Goal: Information Seeking & Learning: Learn about a topic

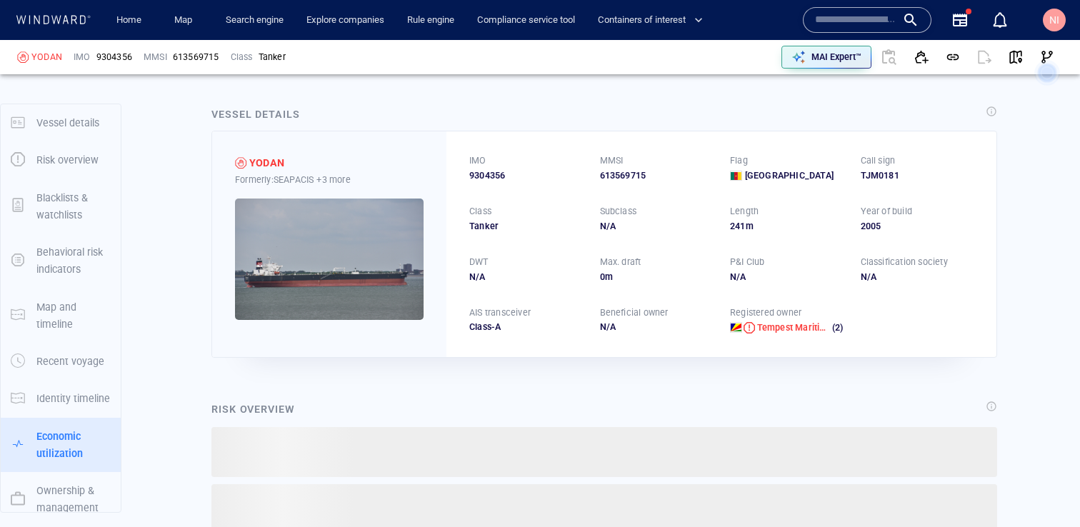
scroll to position [179, 0]
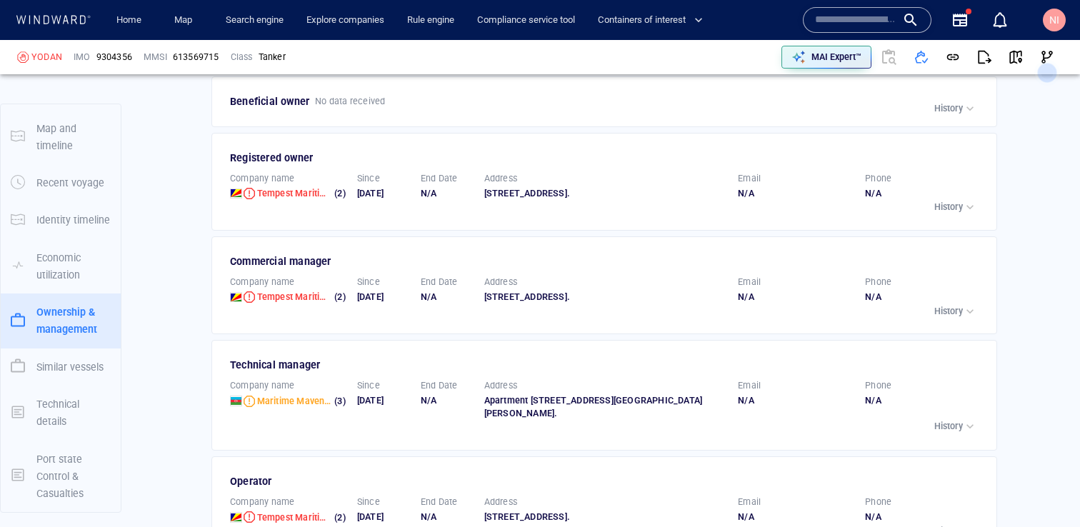
scroll to position [3151, 0]
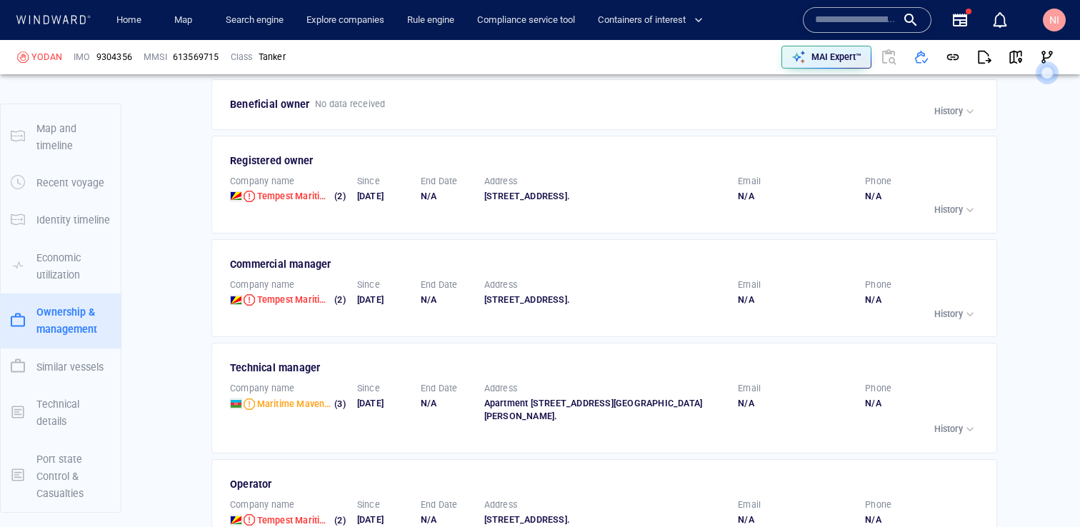
click at [956, 308] on p "History" at bounding box center [949, 314] width 29 height 13
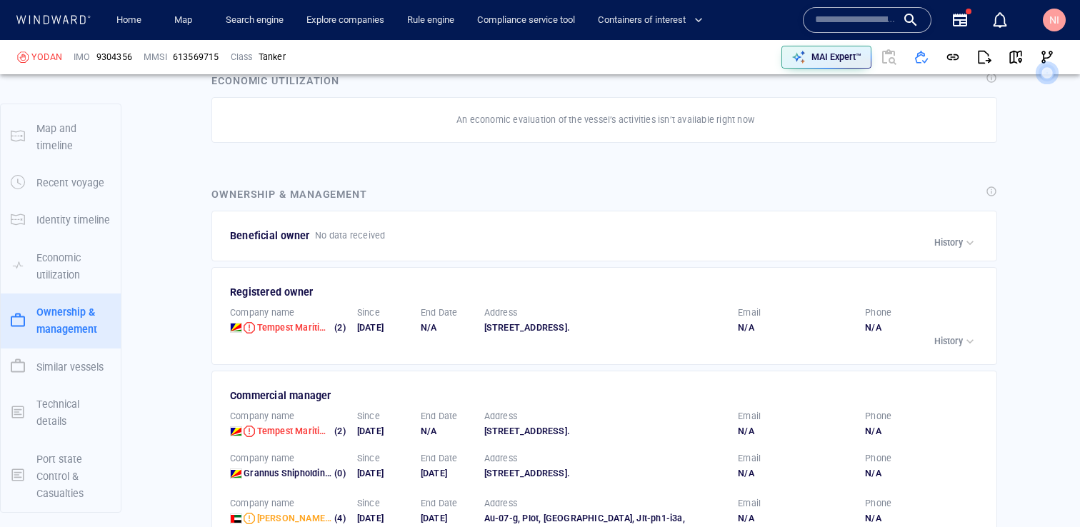
scroll to position [2990, 0]
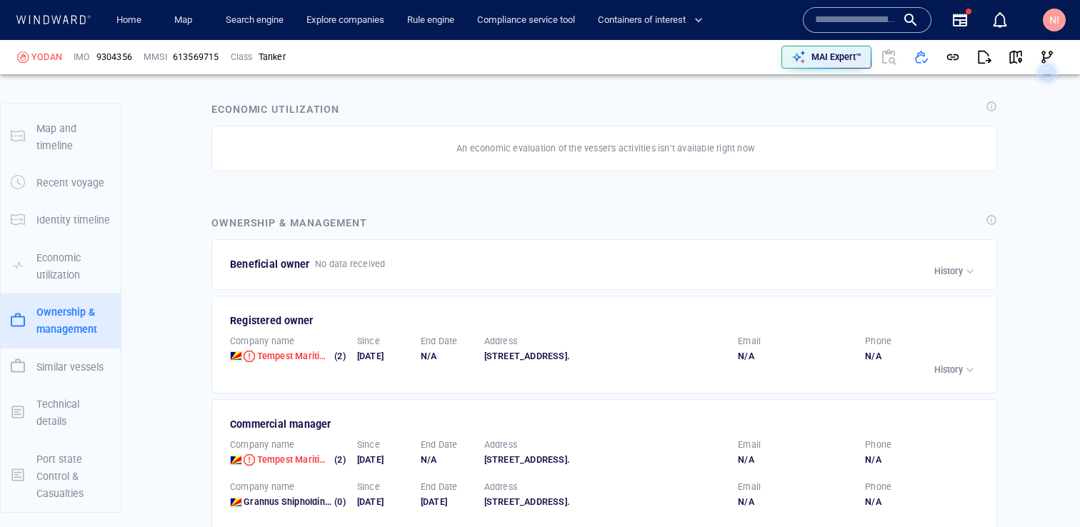
click at [938, 364] on p "History" at bounding box center [949, 370] width 29 height 13
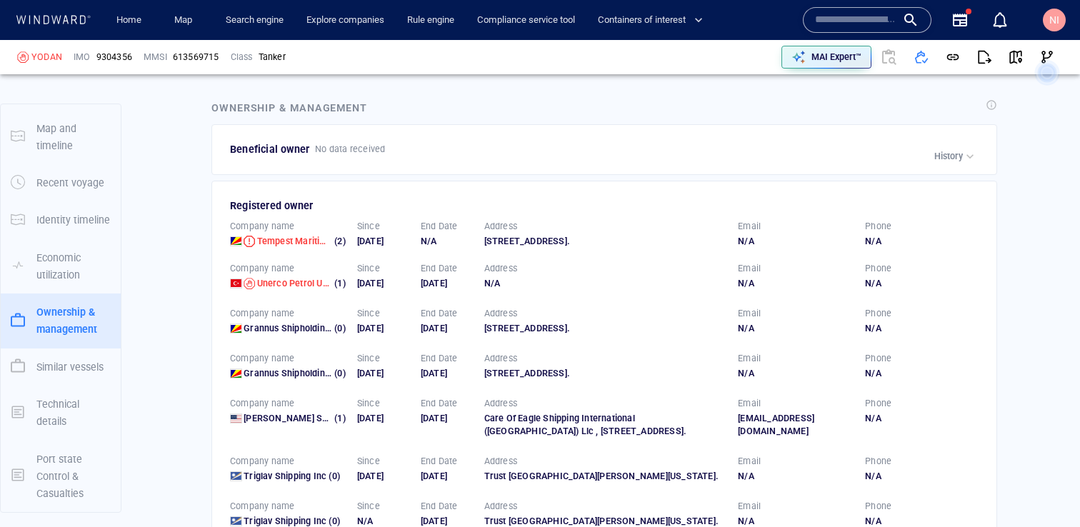
scroll to position [3110, 0]
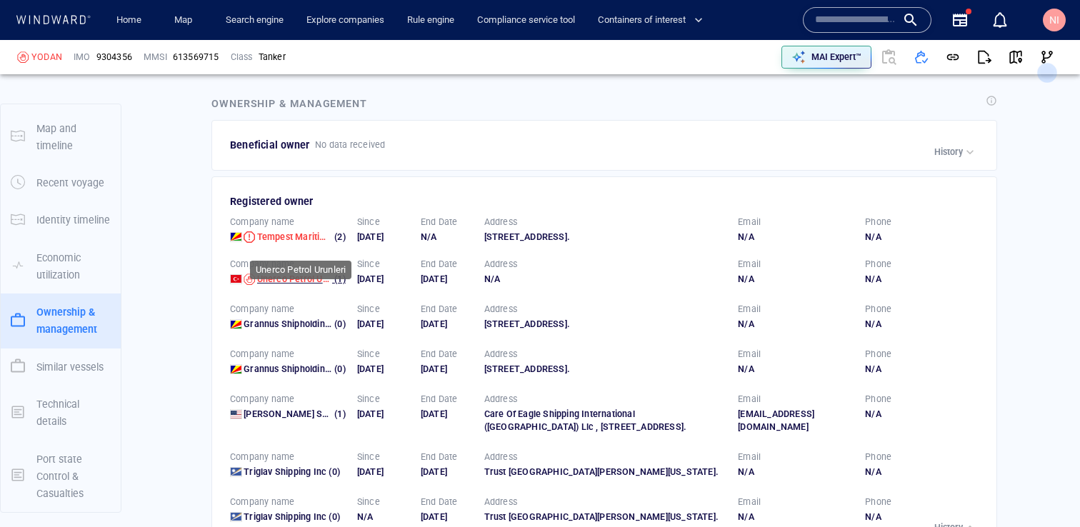
click at [292, 274] on span "Unerco Petrol Urunleri" at bounding box center [303, 279] width 93 height 11
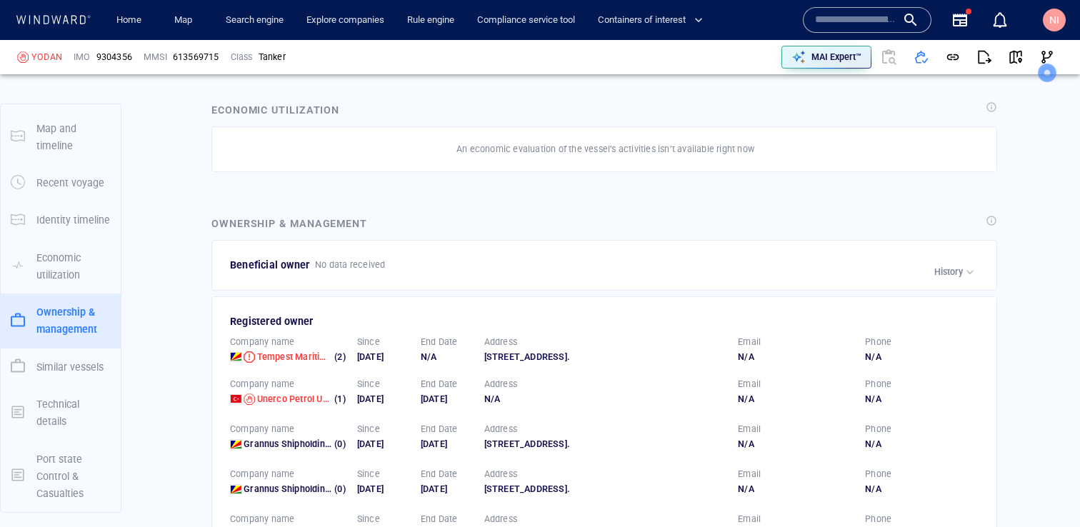
scroll to position [2970, 0]
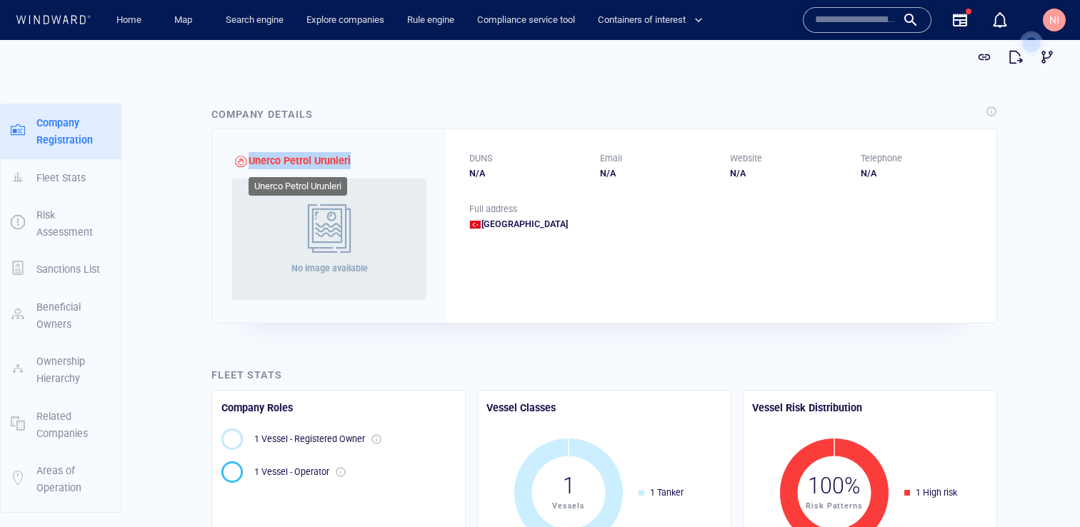
drag, startPoint x: 359, startPoint y: 162, endPoint x: 249, endPoint y: 162, distance: 110.0
click at [249, 162] on div "Unerco Petrol Urunleri No image available" at bounding box center [329, 226] width 234 height 194
copy span "Unerco Petrol Urunleri"
drag, startPoint x: 247, startPoint y: 159, endPoint x: 365, endPoint y: 154, distance: 118.0
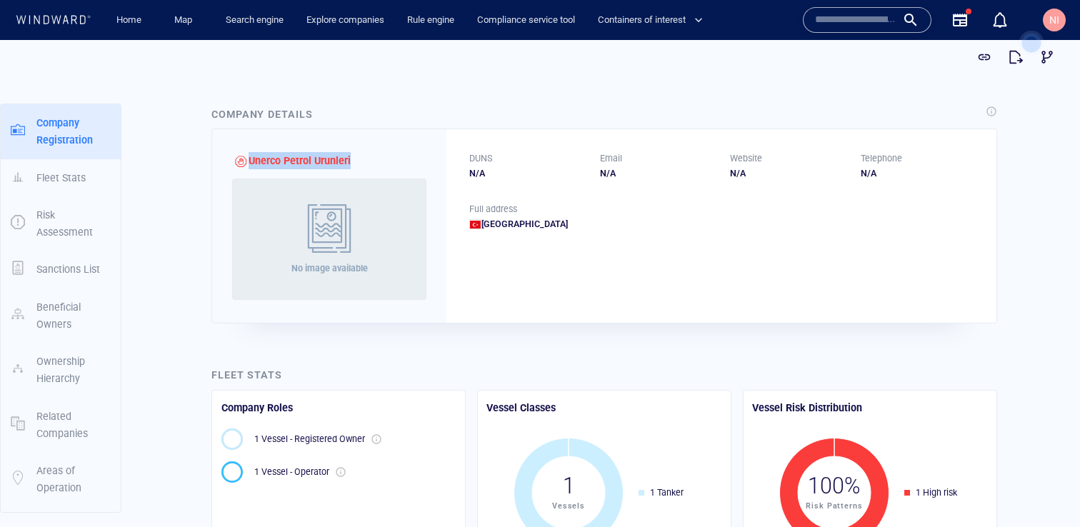
click at [365, 154] on div "Unerco Petrol Urunleri No image available" at bounding box center [329, 226] width 234 height 194
copy span "Unerco Petrol Urunleri"
click at [429, 124] on div "Company Details" at bounding box center [605, 114] width 792 height 23
